Goal: Information Seeking & Learning: Stay updated

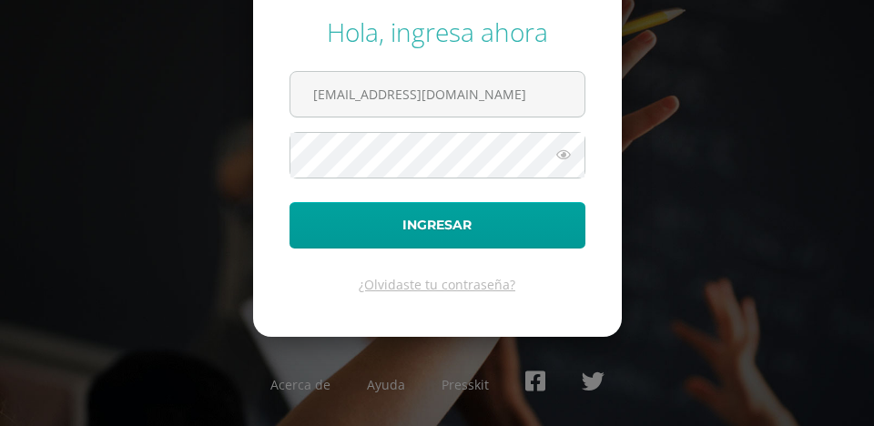
type input "[EMAIL_ADDRESS][DOMAIN_NAME]"
click at [567, 155] on icon at bounding box center [564, 155] width 24 height 22
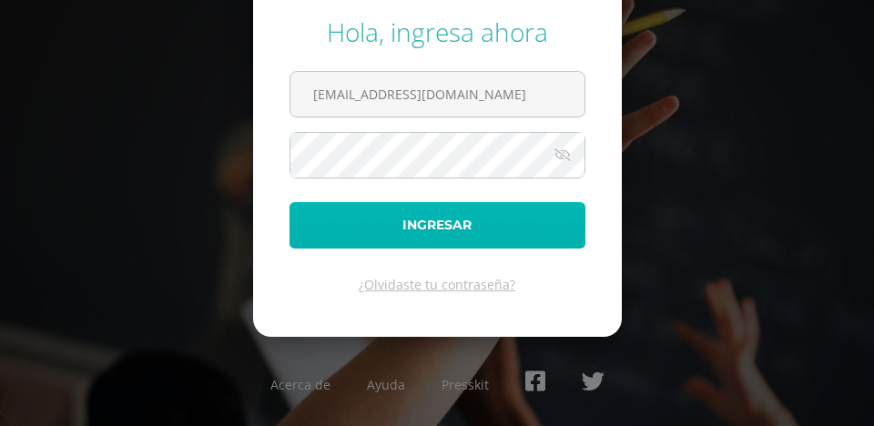
click at [430, 206] on button "Ingresar" at bounding box center [438, 225] width 296 height 46
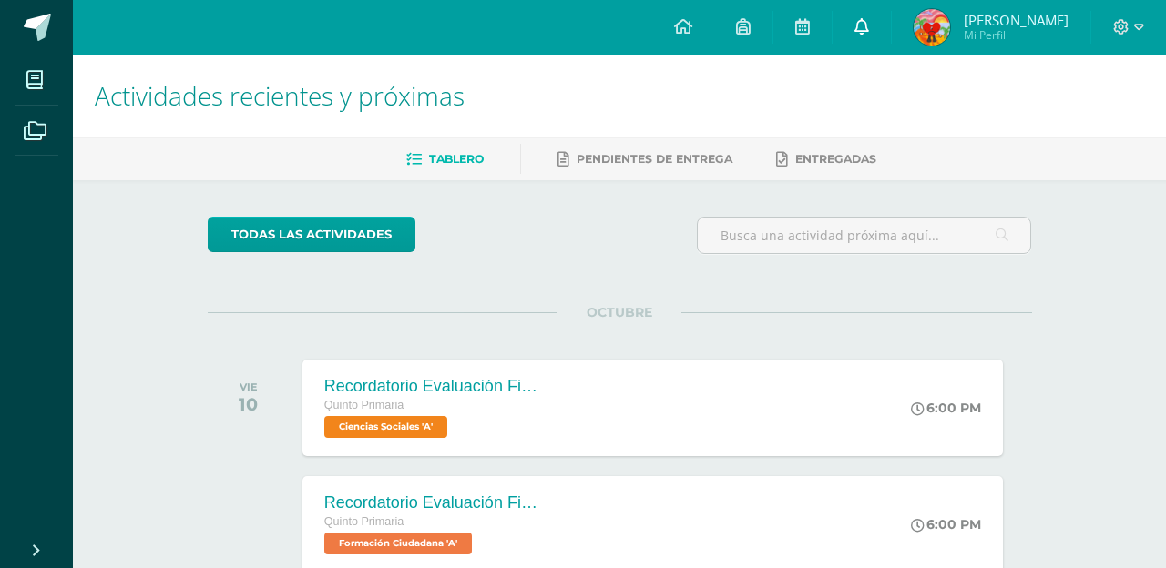
click at [867, 25] on icon at bounding box center [861, 26] width 15 height 16
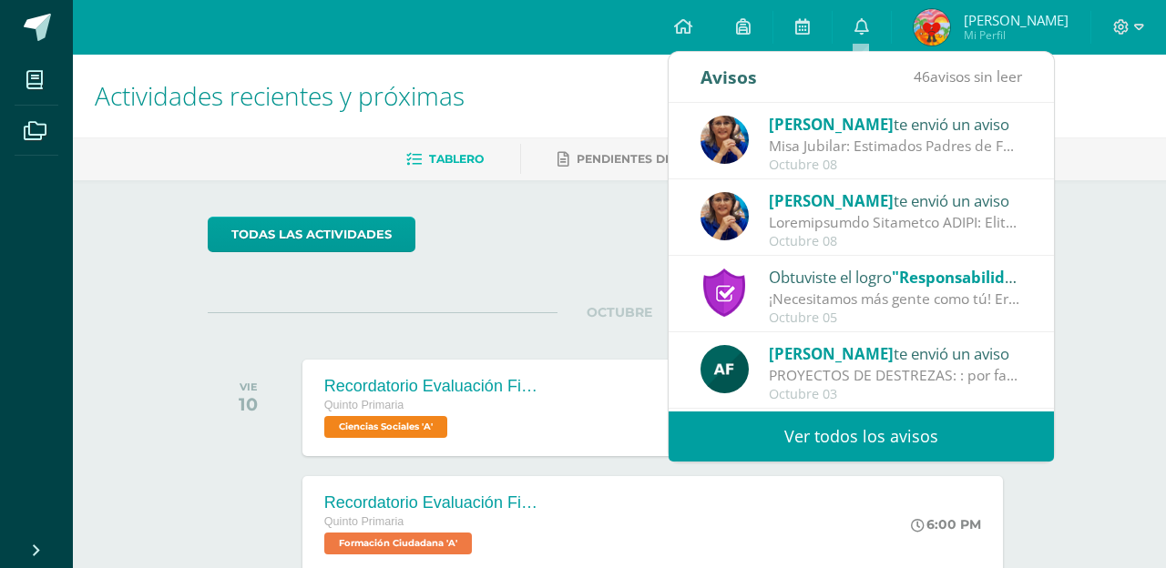
click at [767, 127] on div "Lucía Noriega te envió un aviso Misa Jubilar: Estimados Padres de Familia de Cu…" at bounding box center [860, 142] width 321 height 60
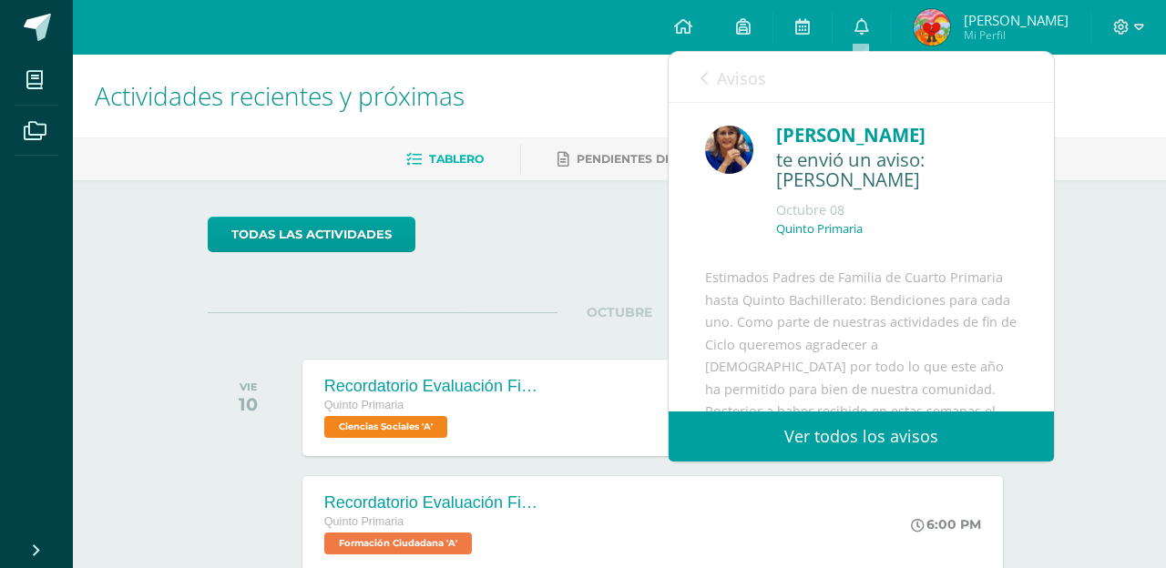
click at [767, 299] on div "Estimados Padres de Familia de Cuarto Primaria hasta Quinto Bachillerato: Bendi…" at bounding box center [861, 512] width 312 height 491
click at [767, 262] on div "Lucía Noriega te envió un aviso: Misa Jubilar Octubre 08 Quinto Primaria" at bounding box center [860, 439] width 385 height 673
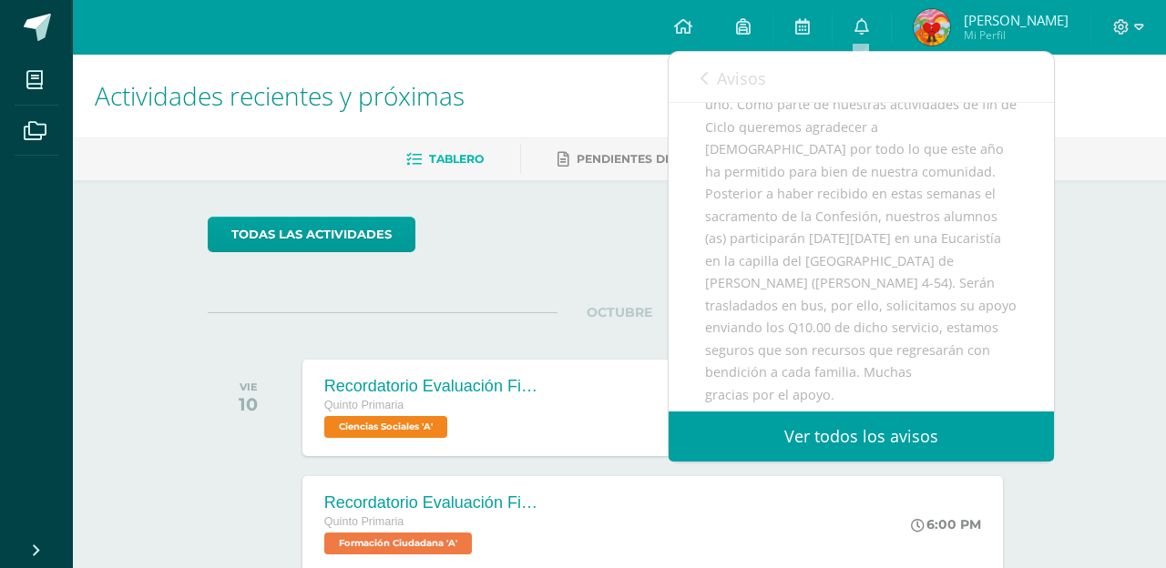
scroll to position [217, 0]
click at [481, 262] on div "todas las Actividades" at bounding box center [375, 243] width 350 height 52
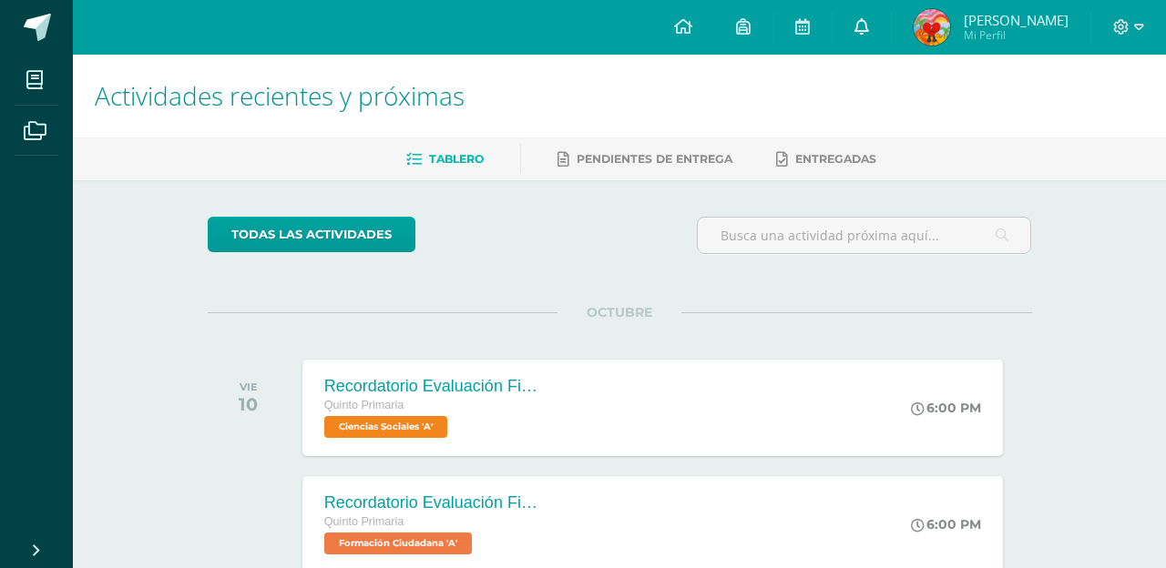
click at [865, 25] on icon at bounding box center [861, 26] width 15 height 16
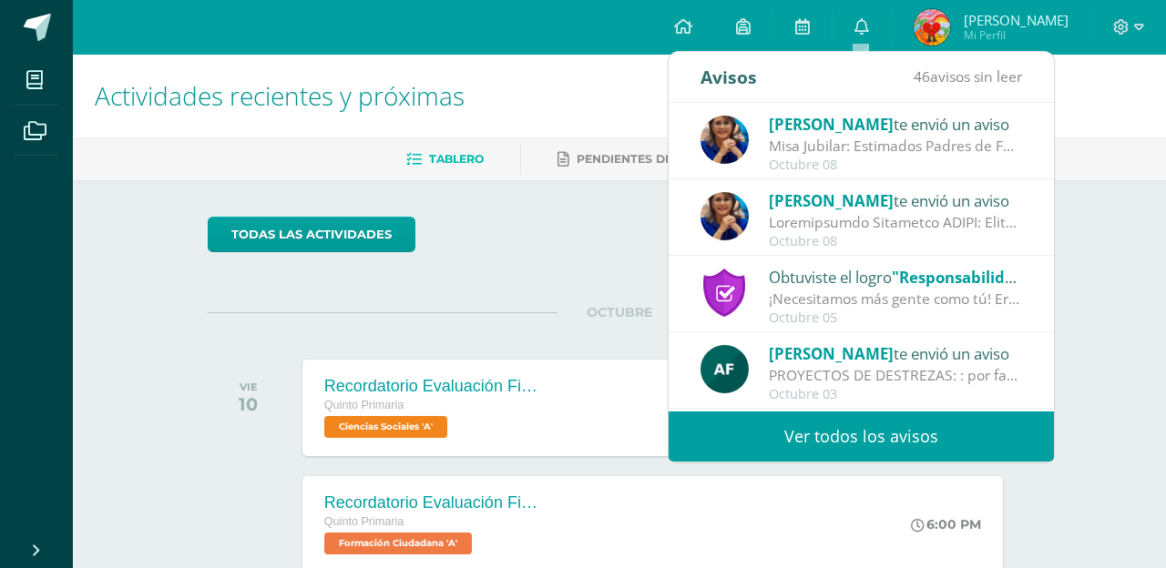
click at [865, 148] on div "Misa Jubilar: Estimados Padres de Familia de Cuarto Primaria hasta Quinto Bachi…" at bounding box center [895, 146] width 253 height 21
